Goal: Transaction & Acquisition: Subscribe to service/newsletter

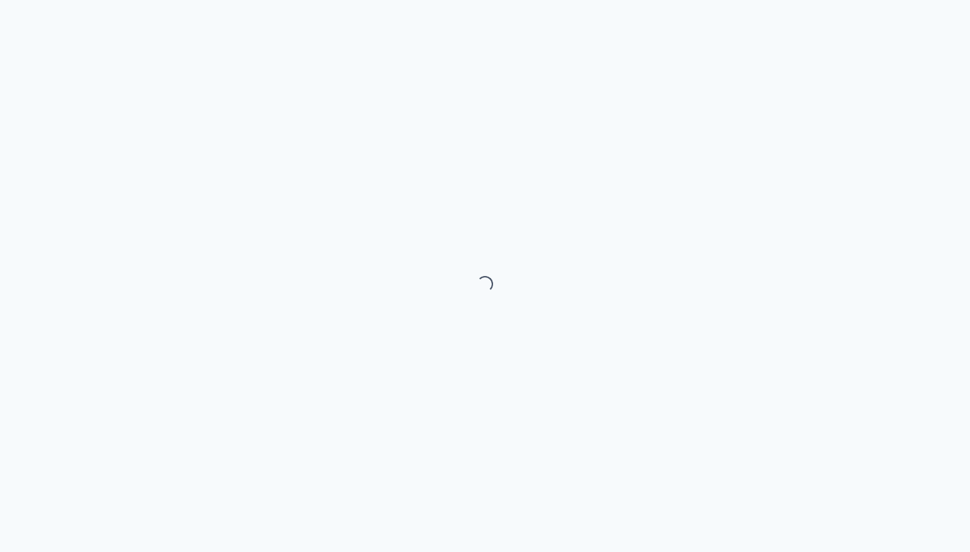
select select "month"
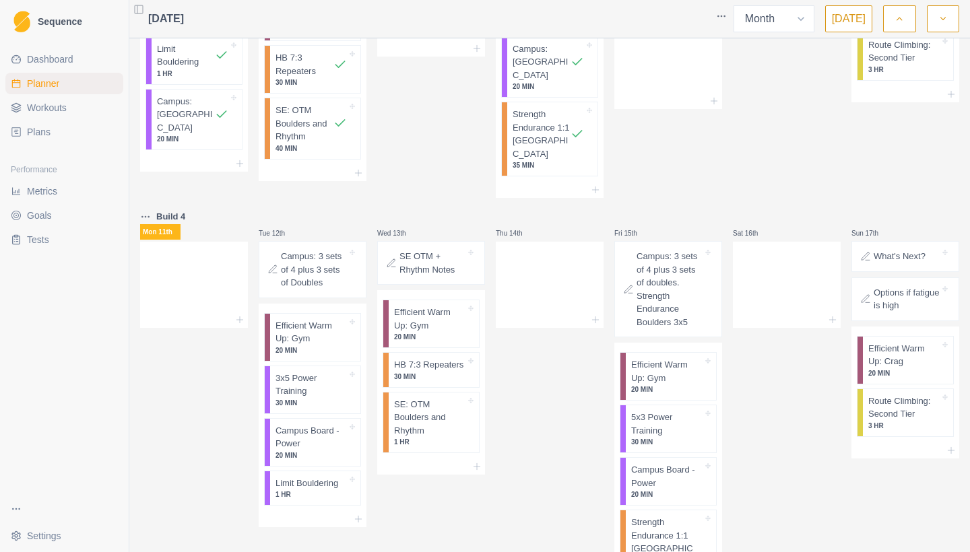
scroll to position [496, 0]
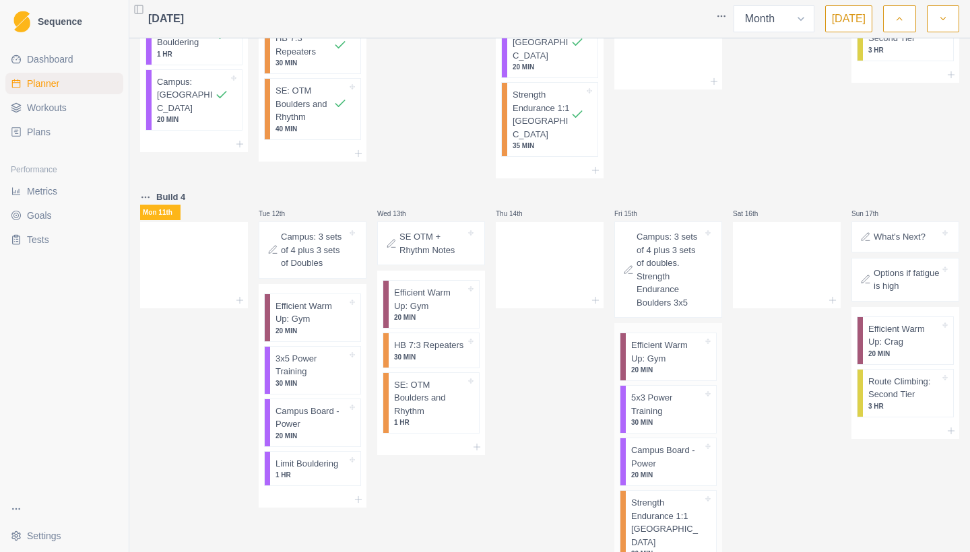
click at [634, 496] on p "Strength Endurance 1:1 [GEOGRAPHIC_DATA]" at bounding box center [666, 522] width 71 height 53
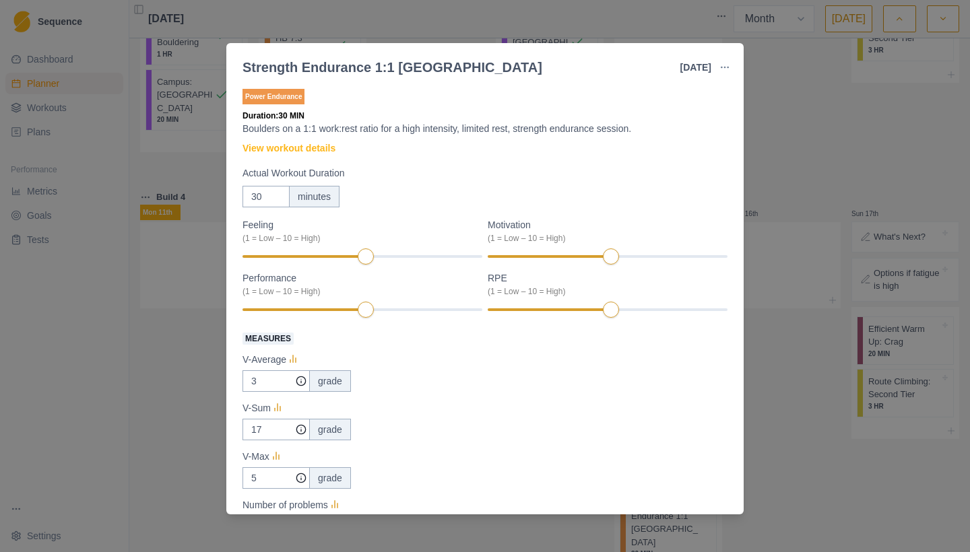
click at [748, 422] on div "Strength Endurance 1:1 Boulder [DATE] Link To Goal View Workout Metrics Edit Or…" at bounding box center [485, 276] width 970 height 552
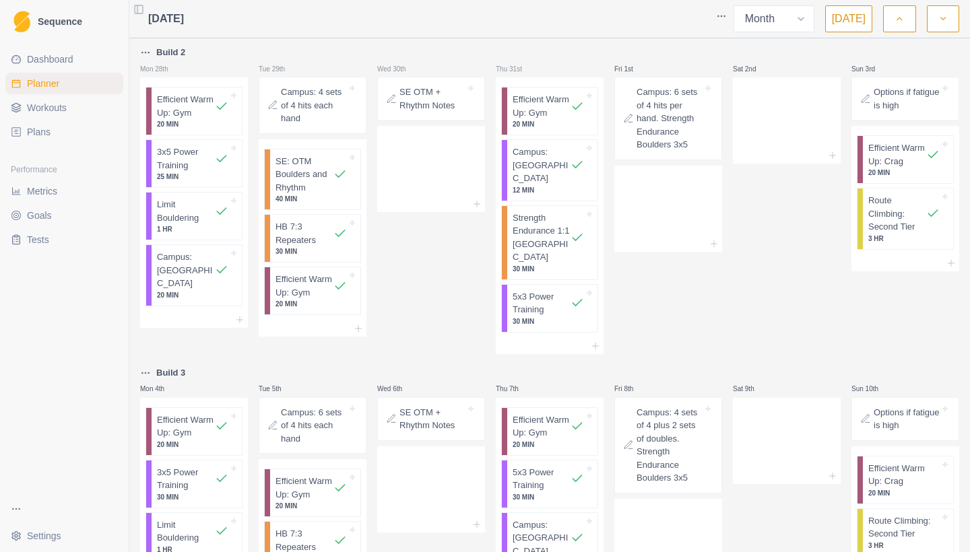
scroll to position [0, 0]
click at [69, 137] on link "Plans" at bounding box center [64, 132] width 118 height 22
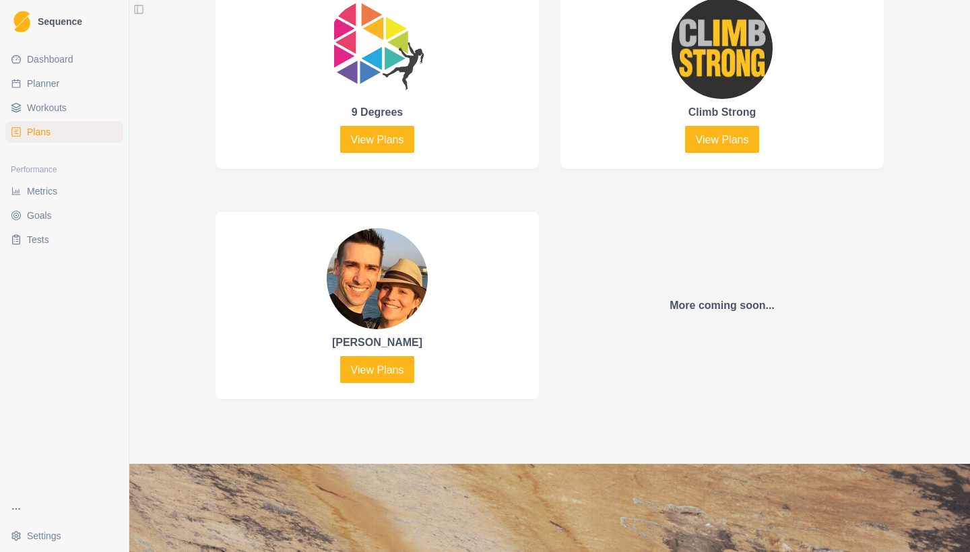
scroll to position [741, 0]
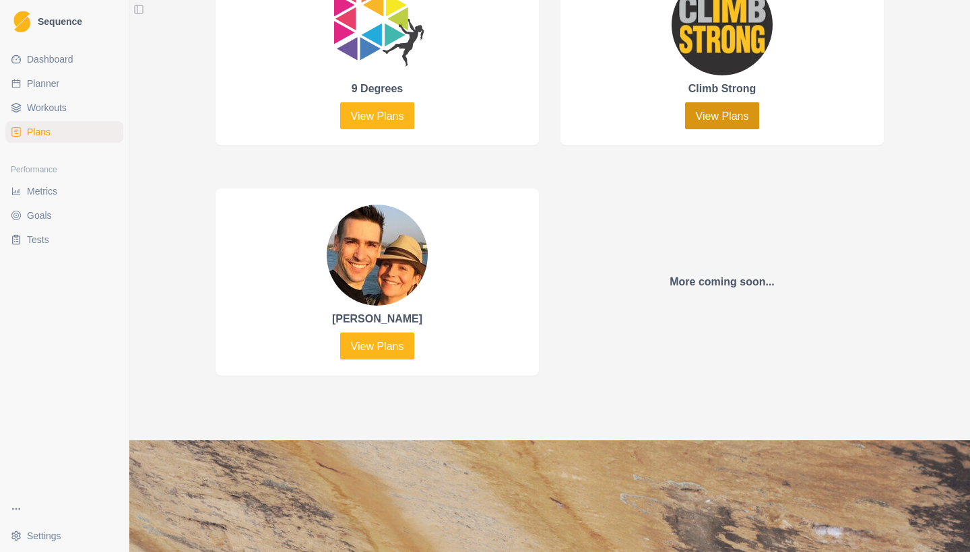
click at [706, 118] on link "View Plans" at bounding box center [722, 115] width 75 height 27
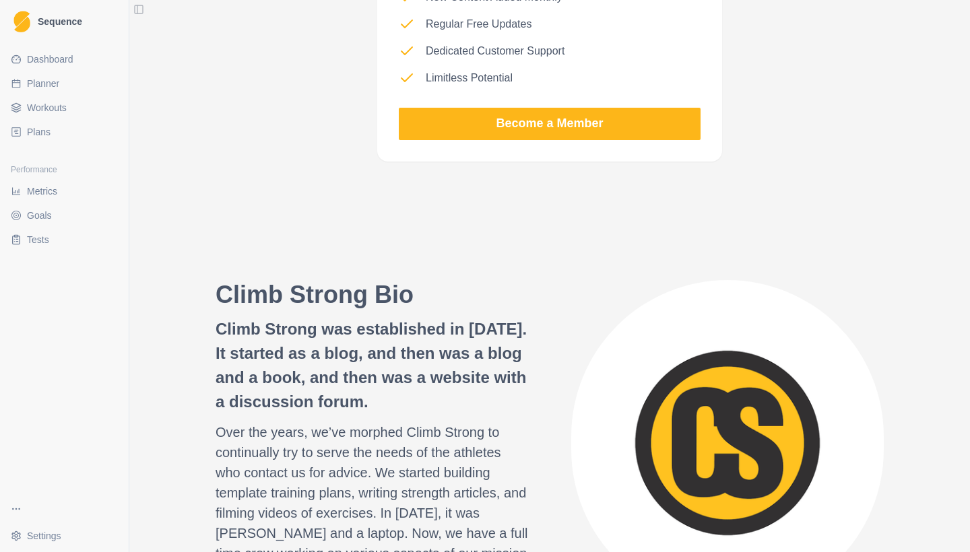
scroll to position [1449, 0]
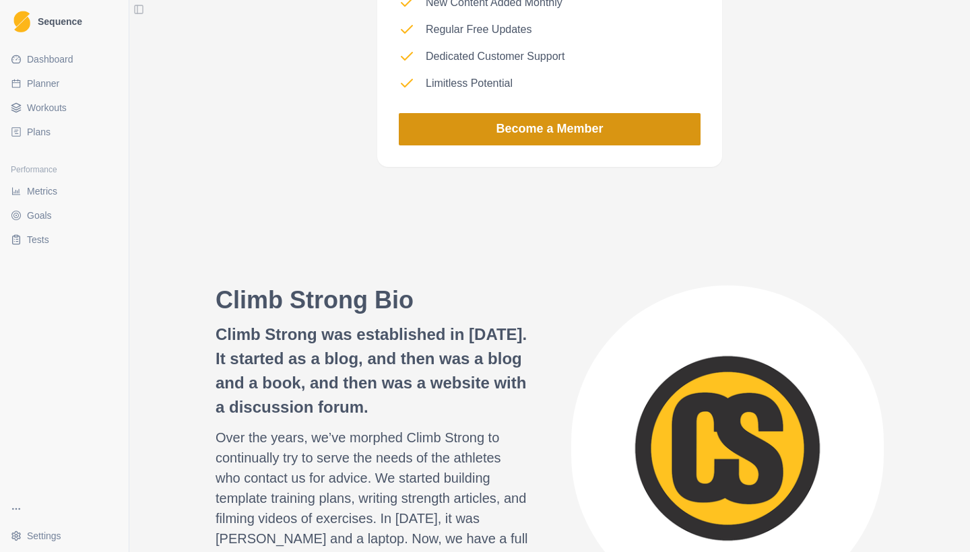
click at [535, 140] on link "Become a Member" at bounding box center [550, 129] width 302 height 32
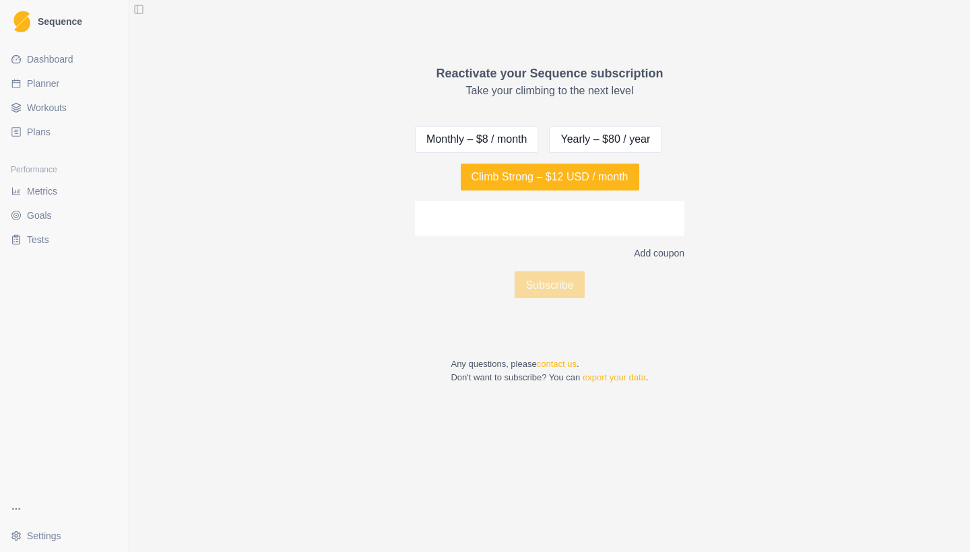
click at [67, 85] on link "Planner" at bounding box center [64, 84] width 118 height 22
select select "month"
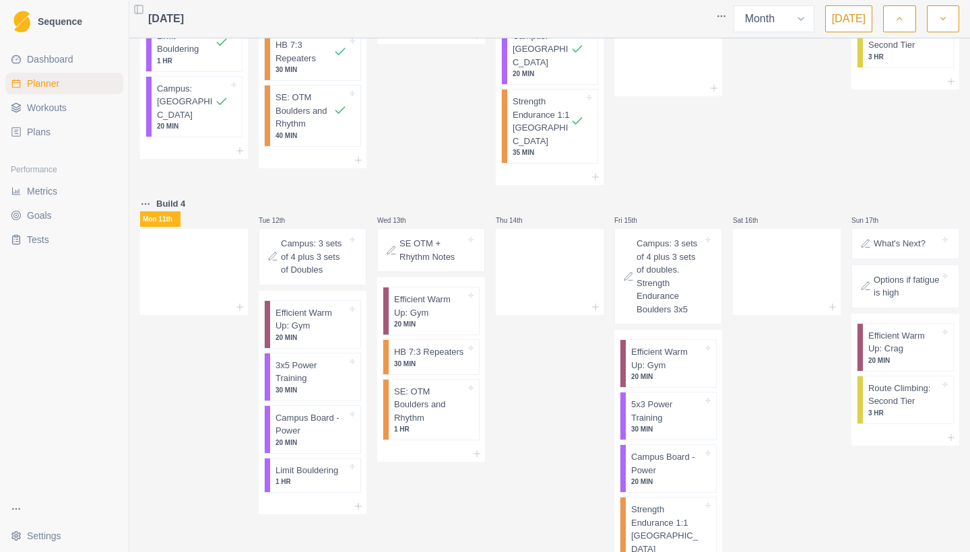
scroll to position [312, 0]
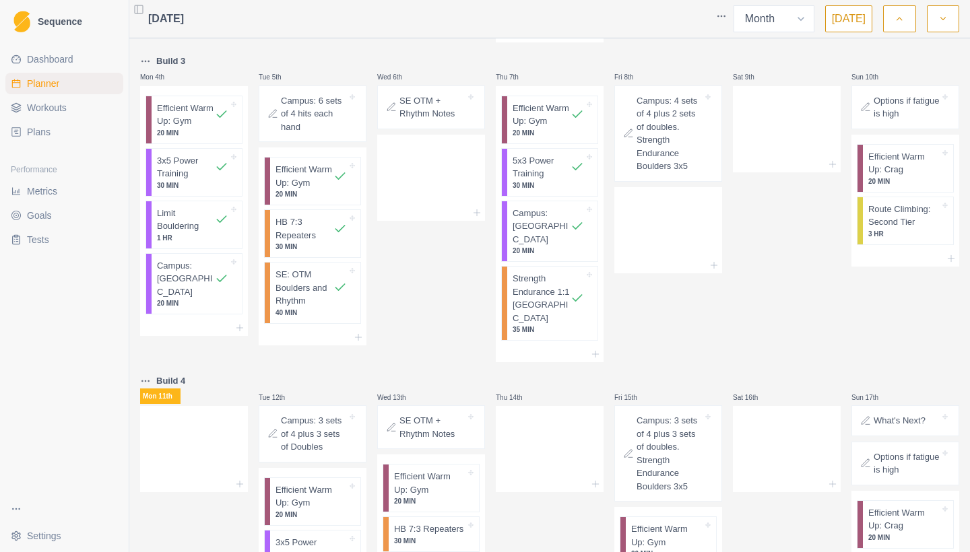
click at [50, 59] on span "Dashboard" at bounding box center [50, 59] width 46 height 13
